Goal: Task Accomplishment & Management: Manage account settings

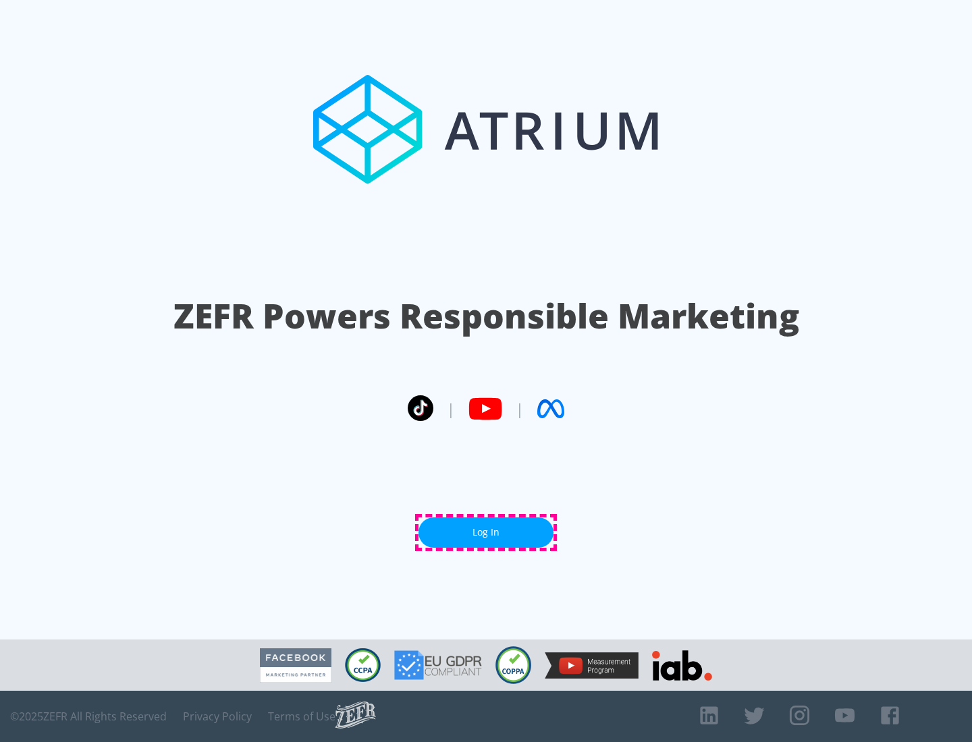
click at [486, 532] on link "Log In" at bounding box center [485, 533] width 135 height 30
